Goal: Task Accomplishment & Management: Use online tool/utility

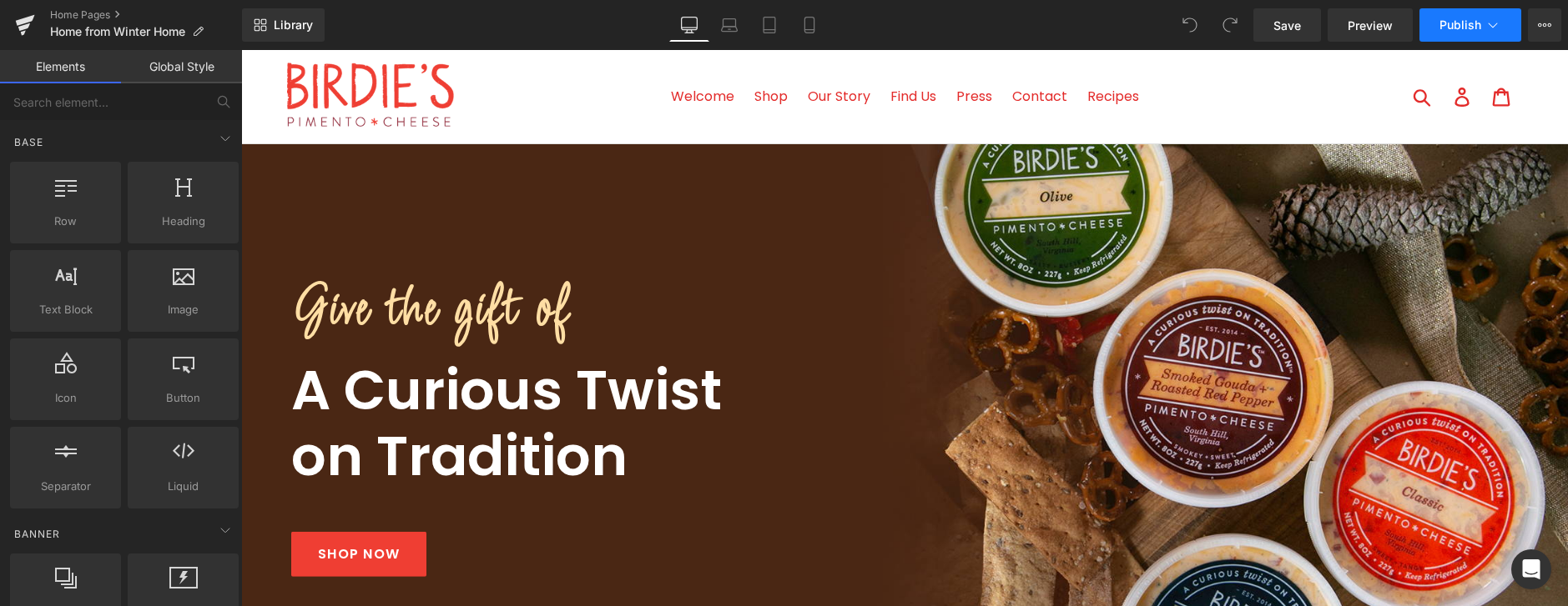
click at [1475, 28] on span "Publish" at bounding box center [1460, 25] width 42 height 13
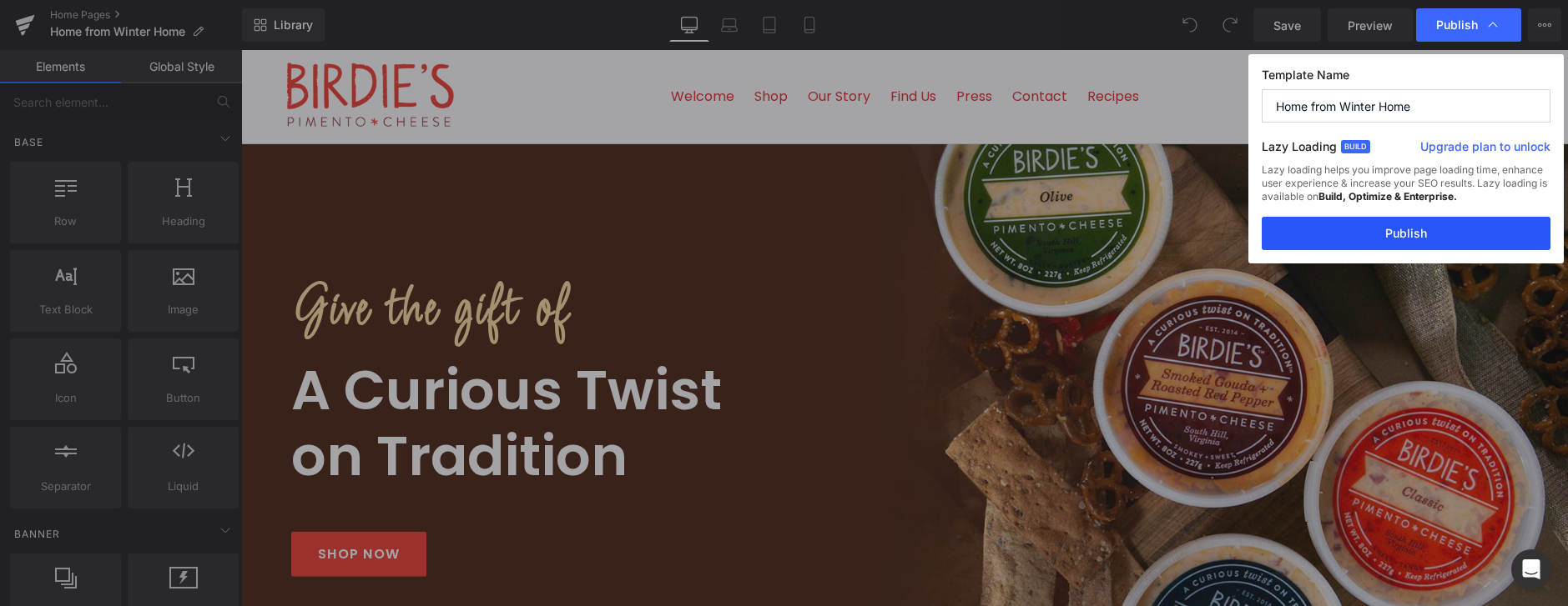
drag, startPoint x: 1193, startPoint y: 179, endPoint x: 1431, endPoint y: 230, distance: 243.4
click at [1431, 230] on button "Publish" at bounding box center [1406, 234] width 289 height 33
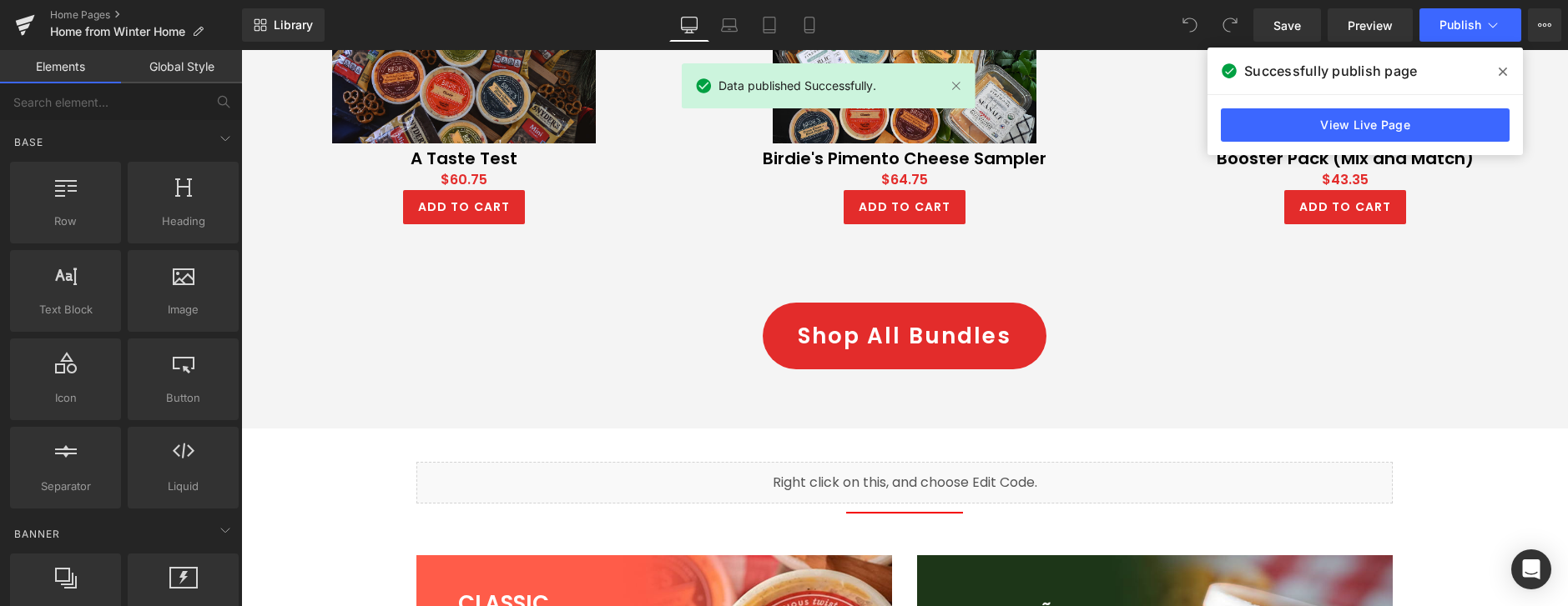
scroll to position [1041, 0]
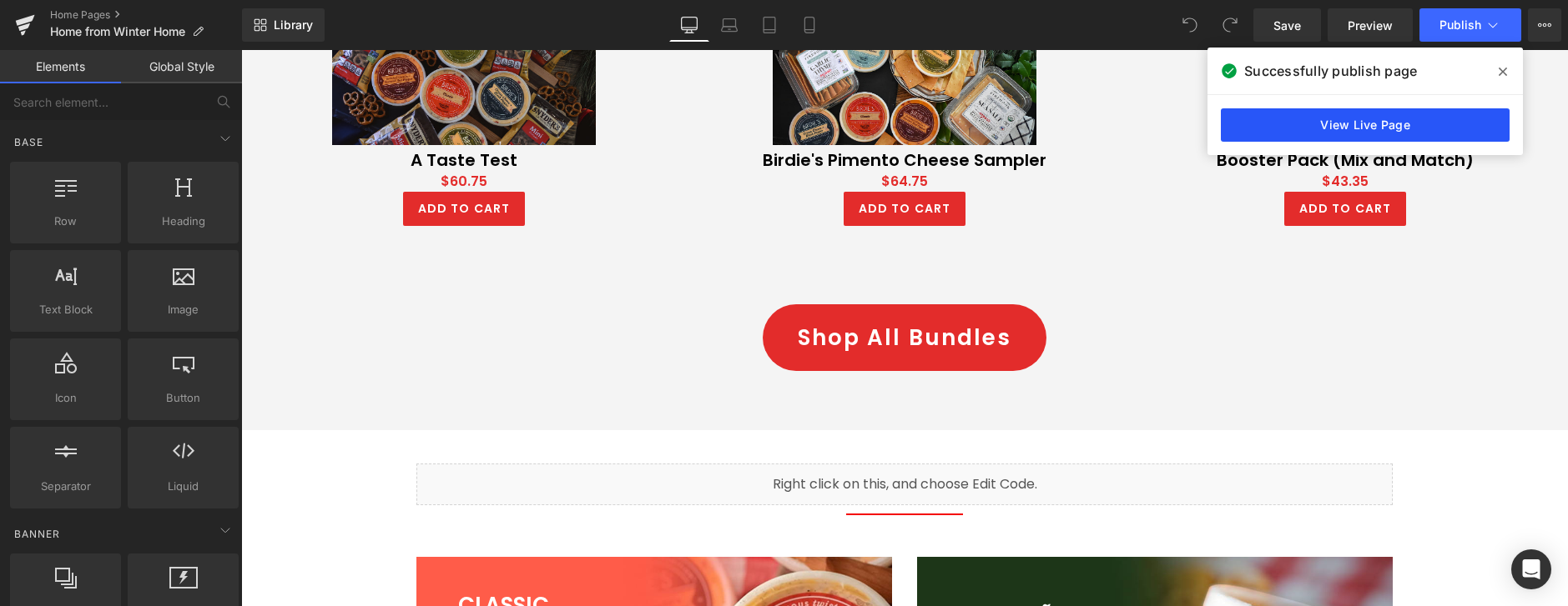
click at [1392, 123] on link "View Live Page" at bounding box center [1365, 125] width 289 height 33
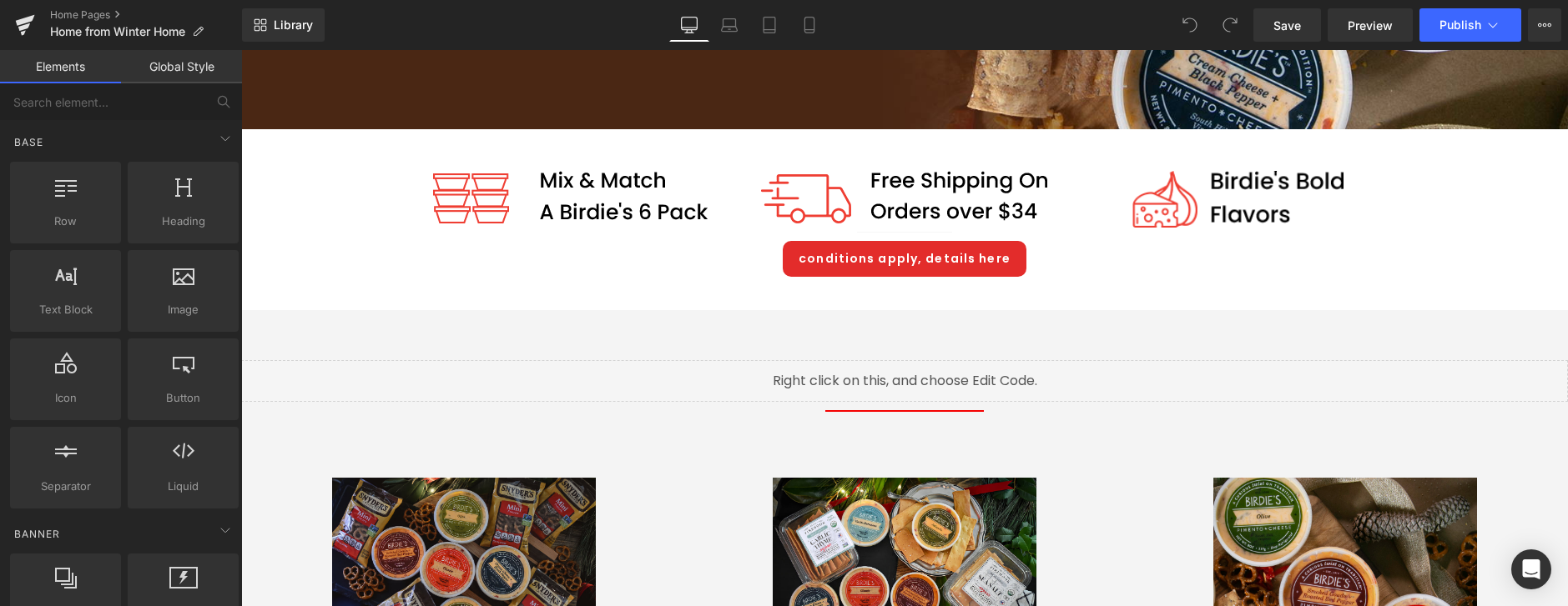
scroll to position [0, 0]
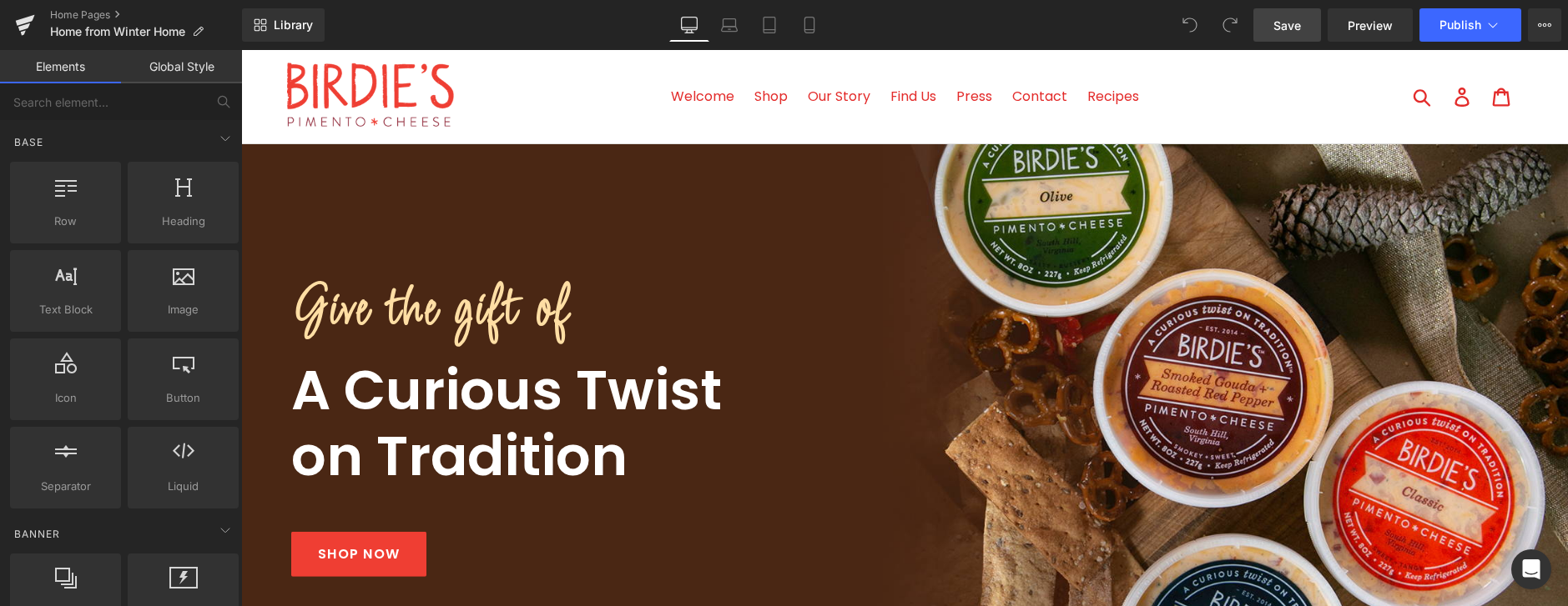
click at [1283, 23] on span "Save" at bounding box center [1286, 25] width 28 height 18
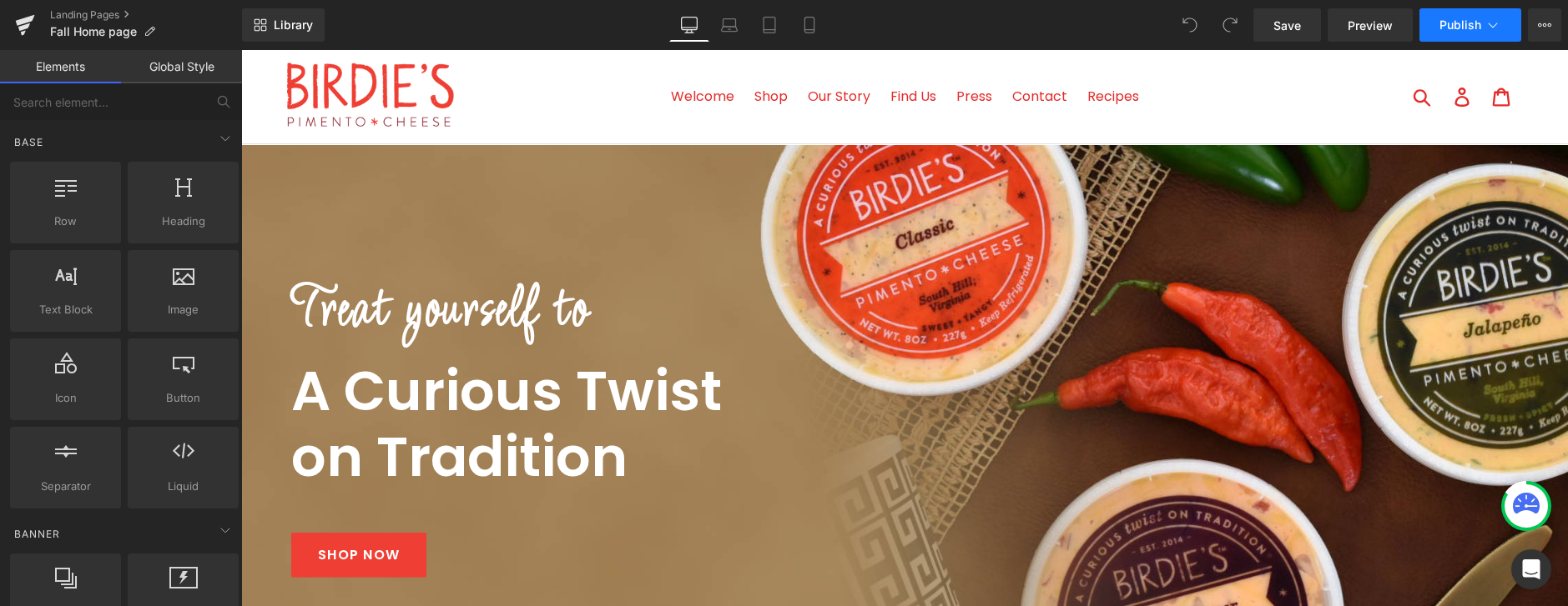
click at [1469, 27] on span "Publish" at bounding box center [1460, 25] width 42 height 13
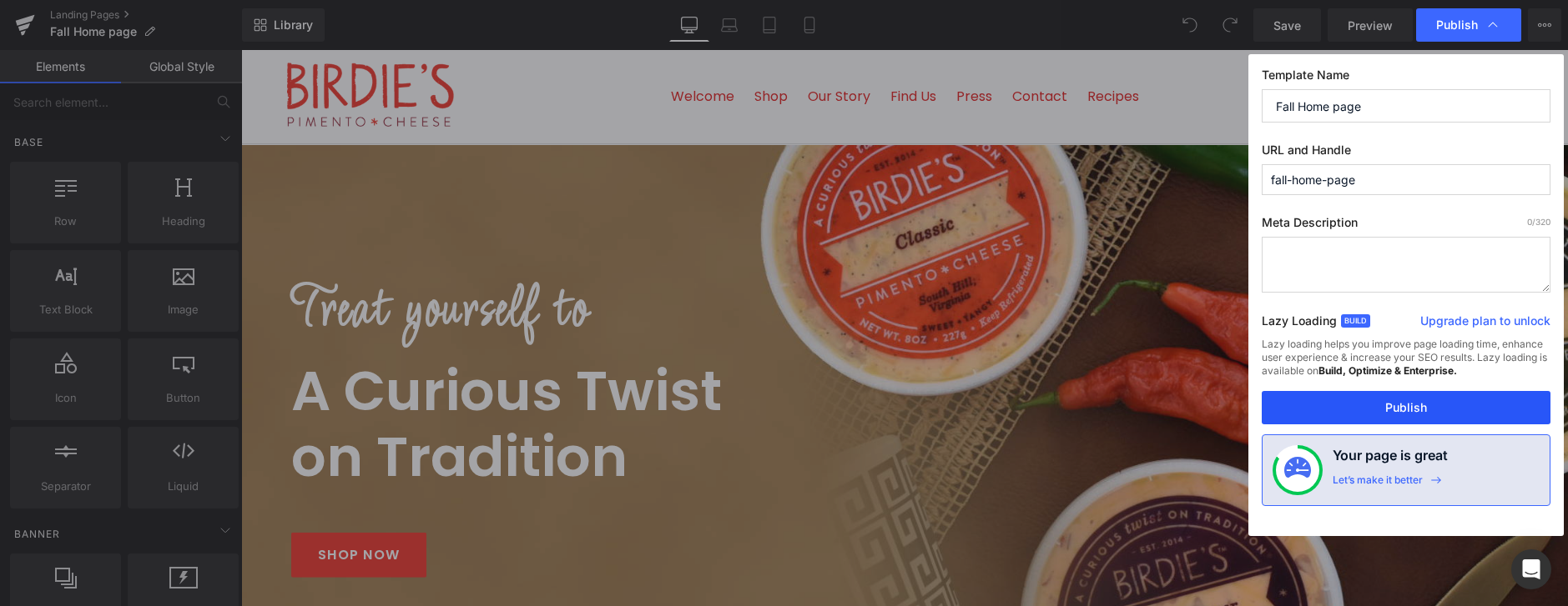
click at [1401, 415] on button "Publish" at bounding box center [1406, 407] width 289 height 33
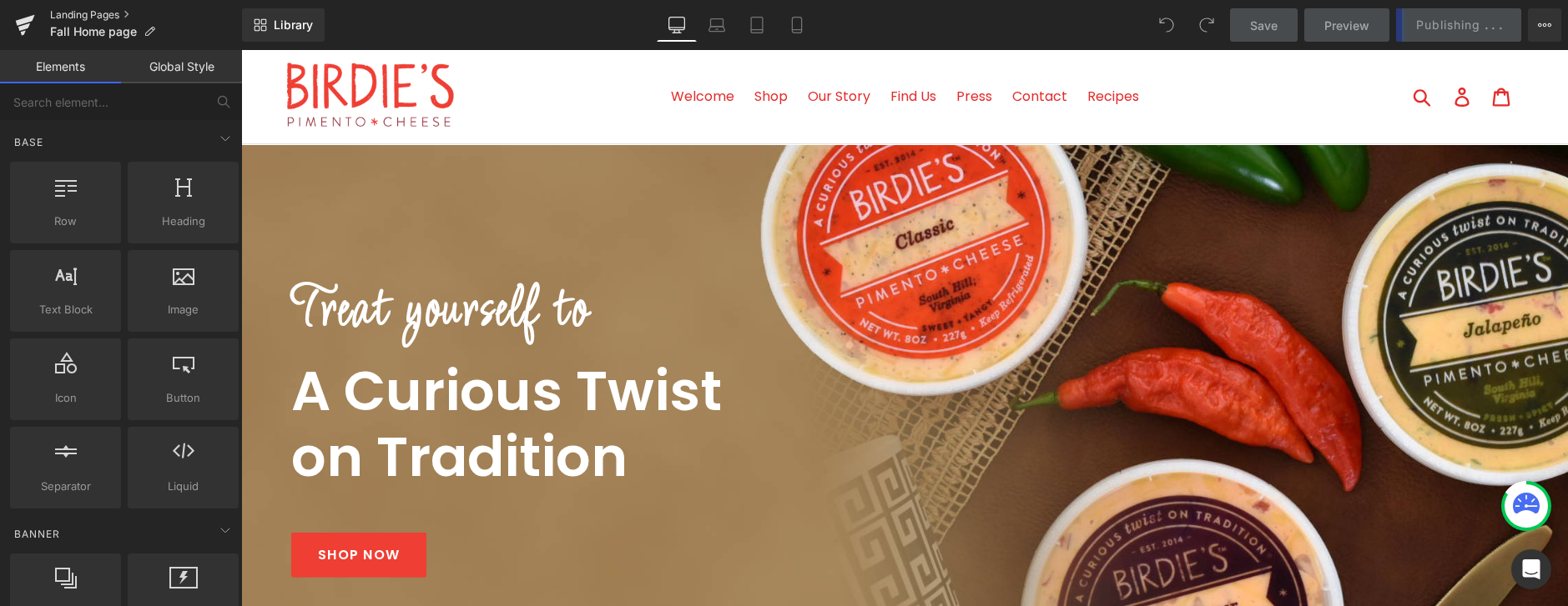
click at [76, 14] on link "Landing Pages" at bounding box center [146, 15] width 192 height 13
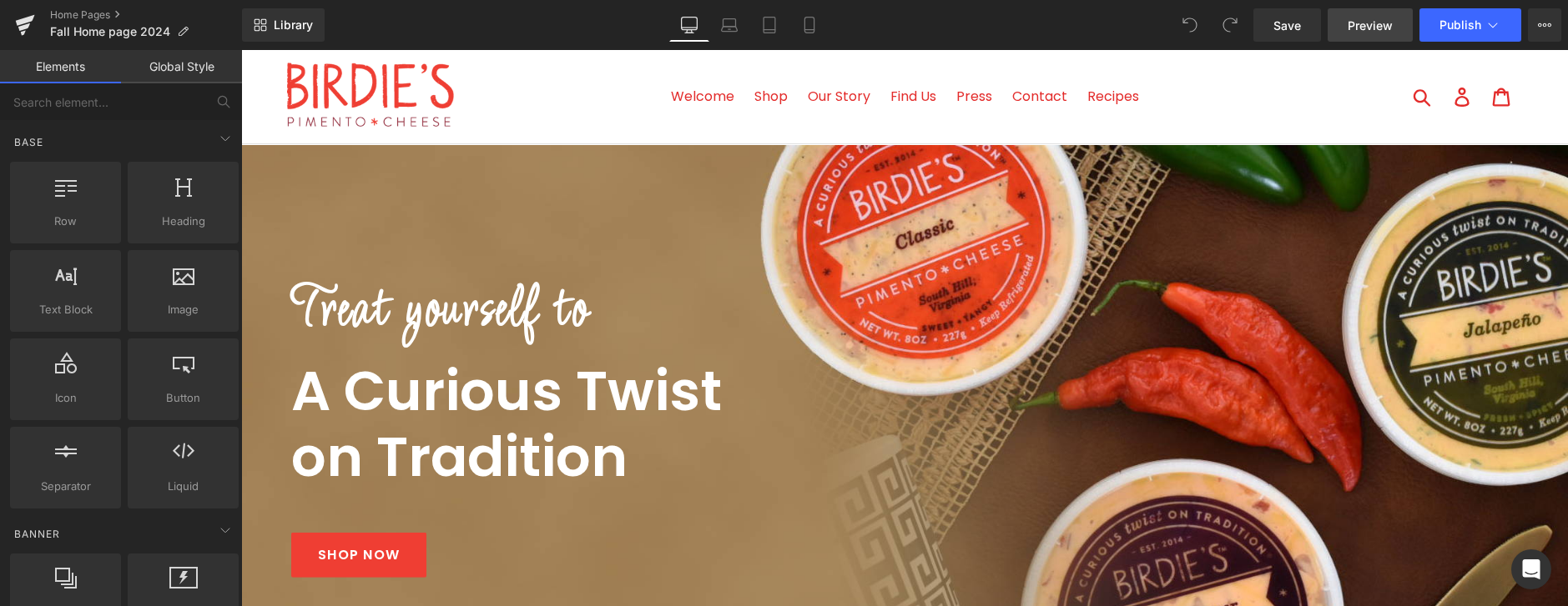
click at [1382, 25] on span "Preview" at bounding box center [1370, 25] width 45 height 18
click at [1493, 23] on icon at bounding box center [1493, 25] width 17 height 17
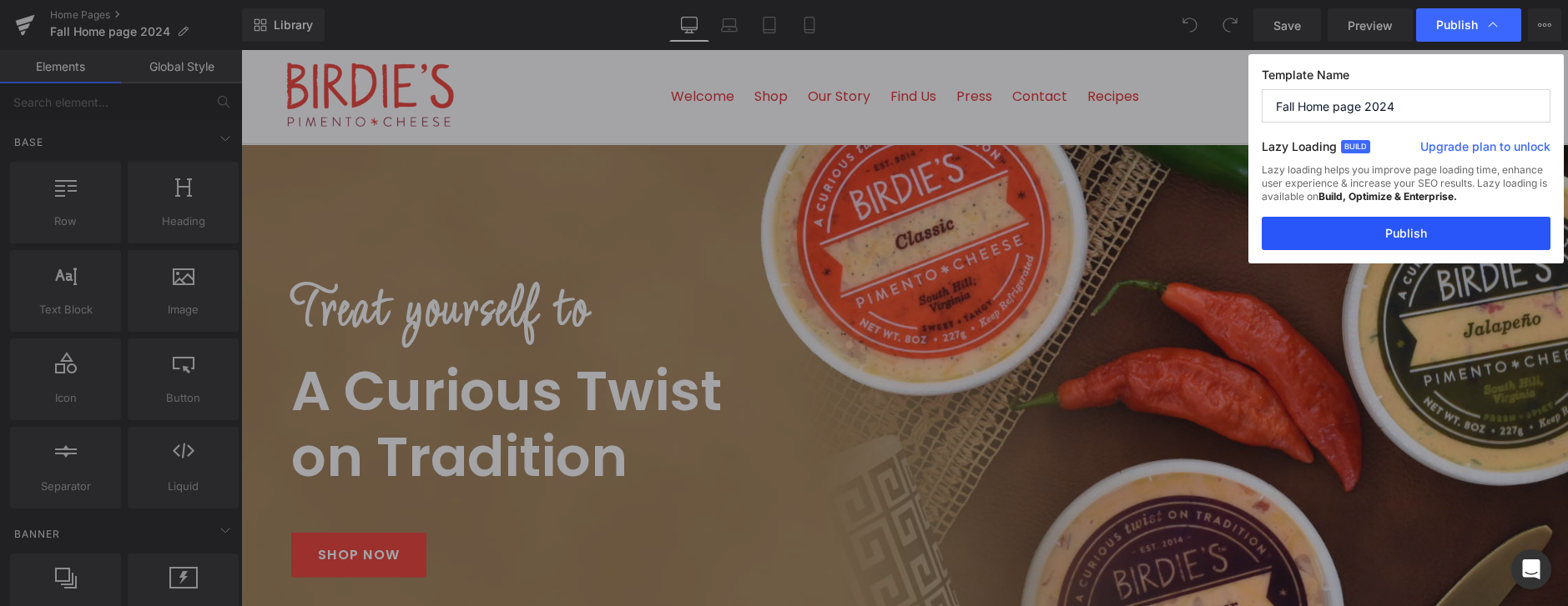
click at [1434, 233] on button "Publish" at bounding box center [1406, 234] width 289 height 33
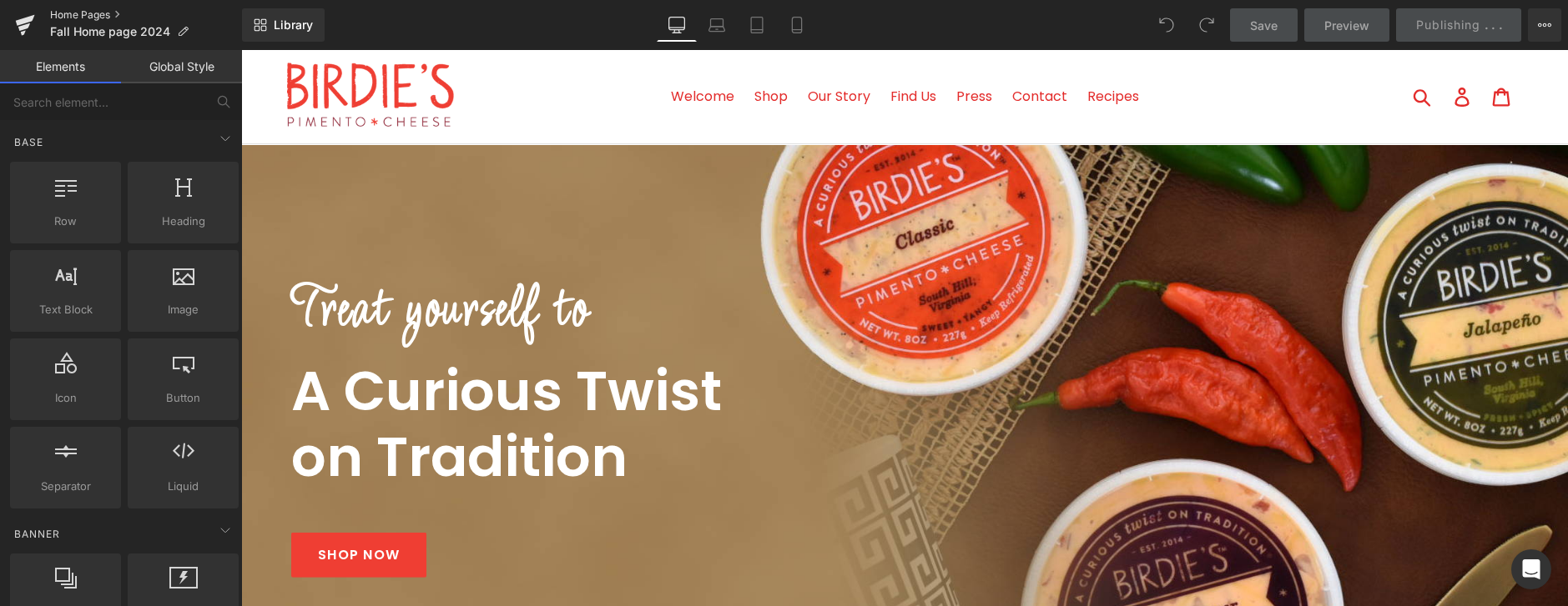
click at [98, 16] on link "Home Pages" at bounding box center [146, 15] width 192 height 13
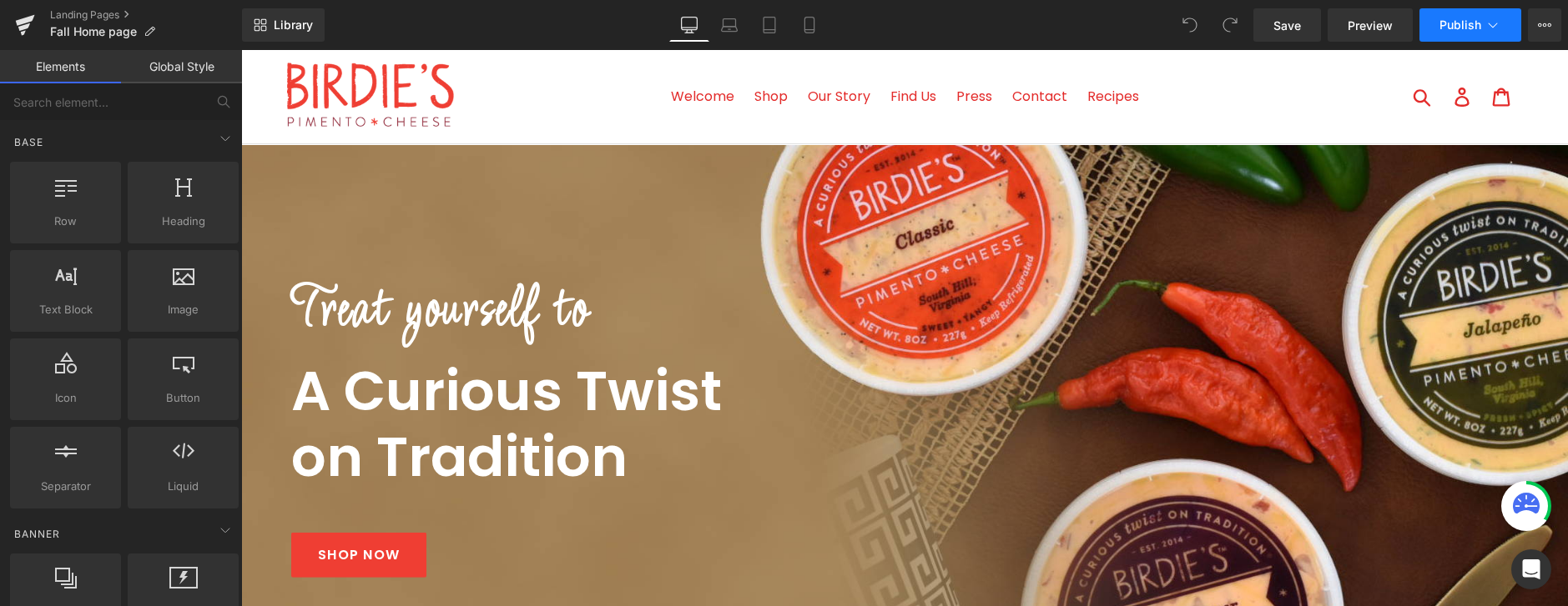
click at [1454, 24] on span "Publish" at bounding box center [1460, 25] width 42 height 13
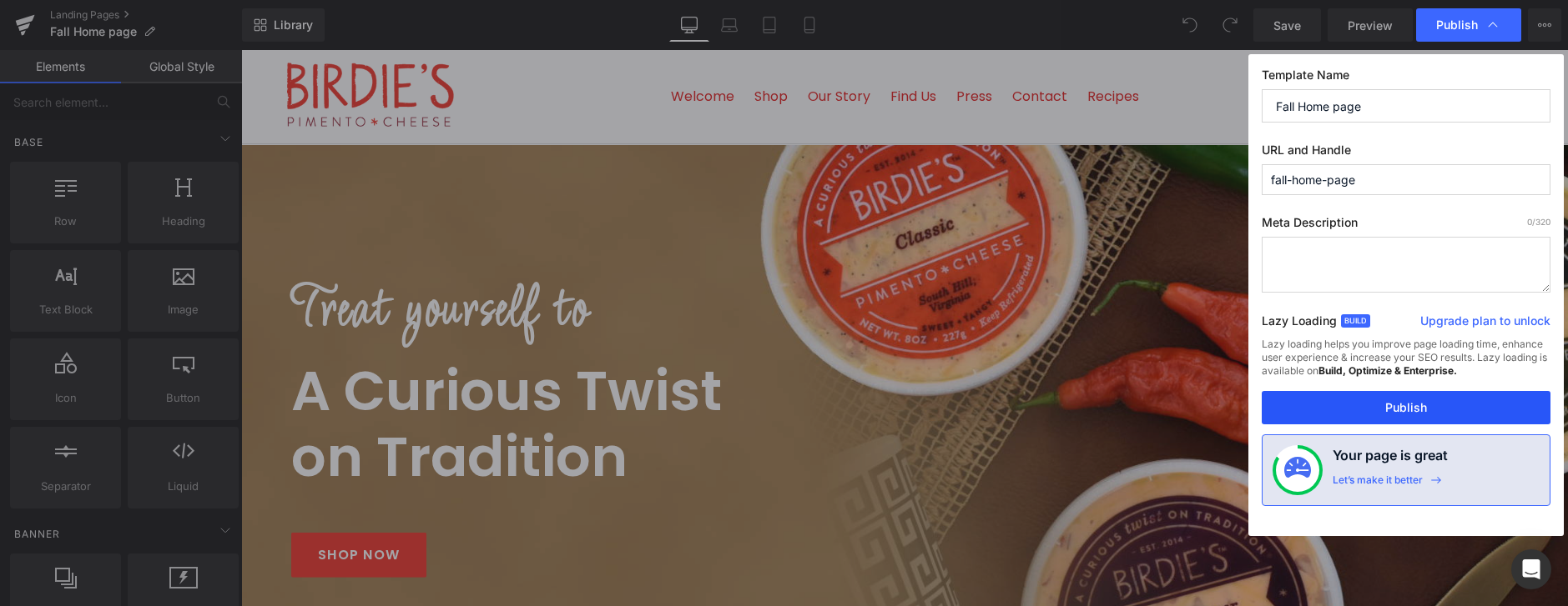
click at [1406, 405] on button "Publish" at bounding box center [1406, 407] width 289 height 33
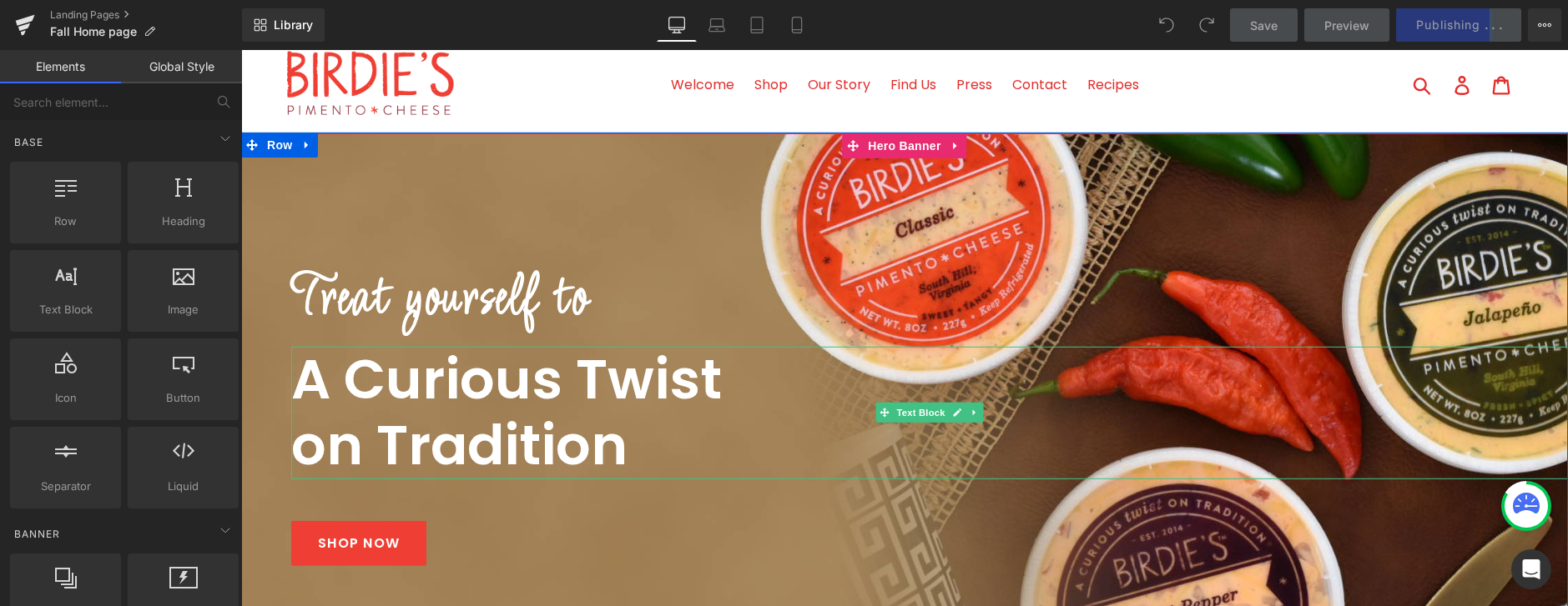
scroll to position [8, 0]
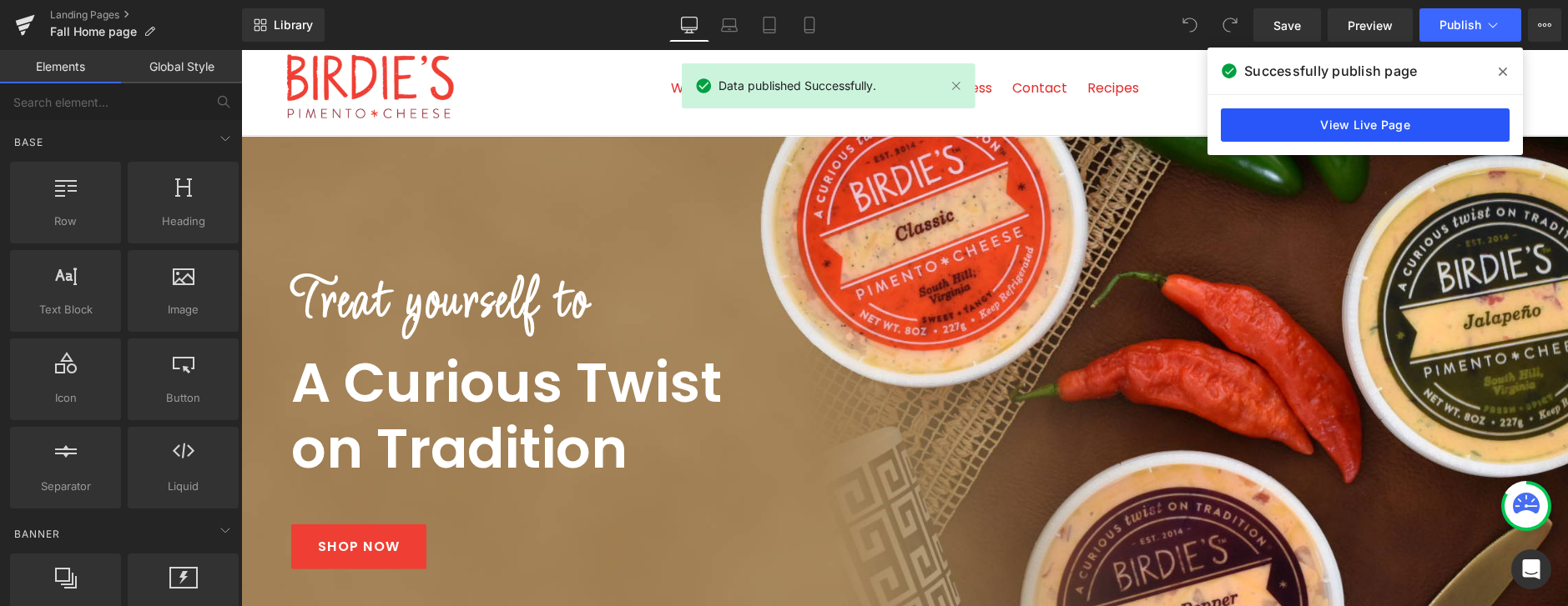
click at [1385, 119] on link "View Live Page" at bounding box center [1365, 125] width 289 height 33
